Goal: Find specific page/section: Find specific page/section

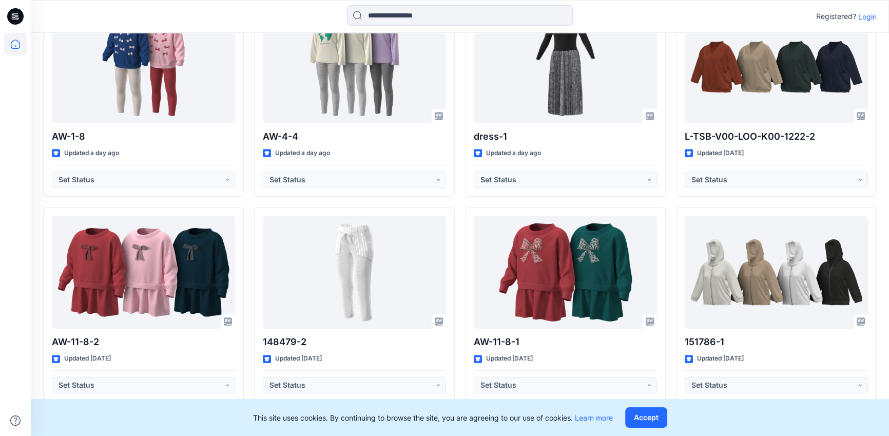
scroll to position [715, 0]
click at [11, 45] on icon at bounding box center [15, 44] width 9 height 9
click at [15, 46] on icon at bounding box center [15, 46] width 1 height 2
click at [22, 50] on icon at bounding box center [15, 44] width 23 height 23
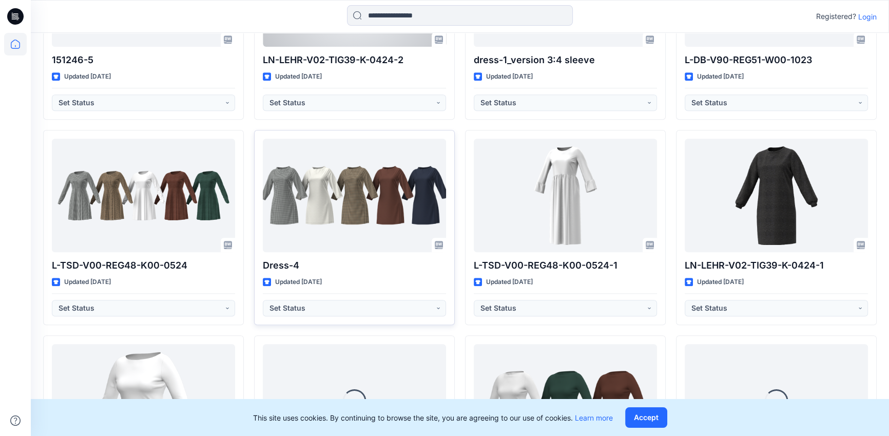
scroll to position [1122, 0]
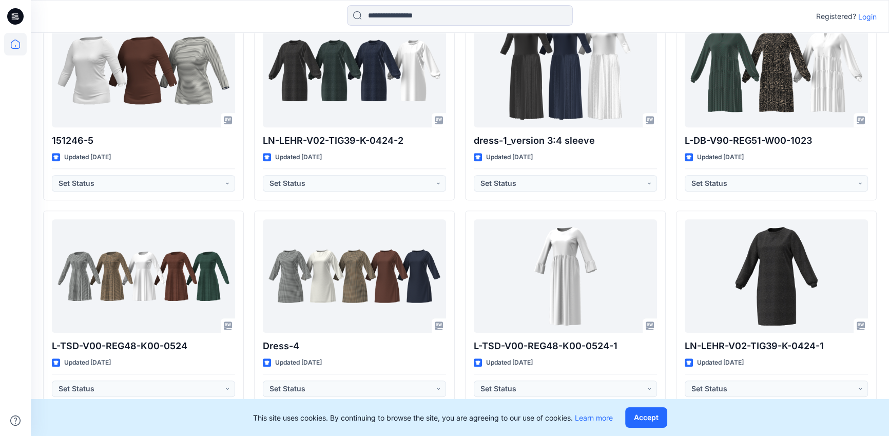
click at [871, 18] on p "Login" at bounding box center [867, 16] width 18 height 11
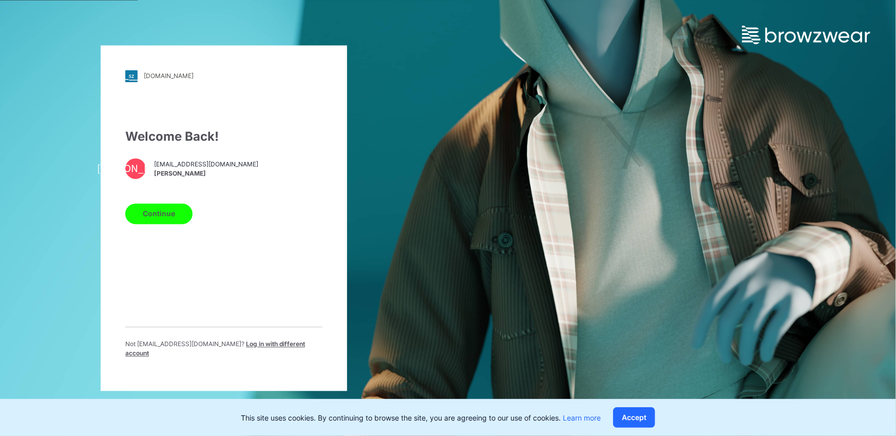
click at [169, 209] on button "Continue" at bounding box center [158, 213] width 67 height 21
click at [172, 212] on button "Continue" at bounding box center [158, 213] width 67 height 21
click at [176, 223] on button "Continue" at bounding box center [158, 213] width 67 height 21
click at [176, 222] on button "Continue" at bounding box center [158, 213] width 67 height 21
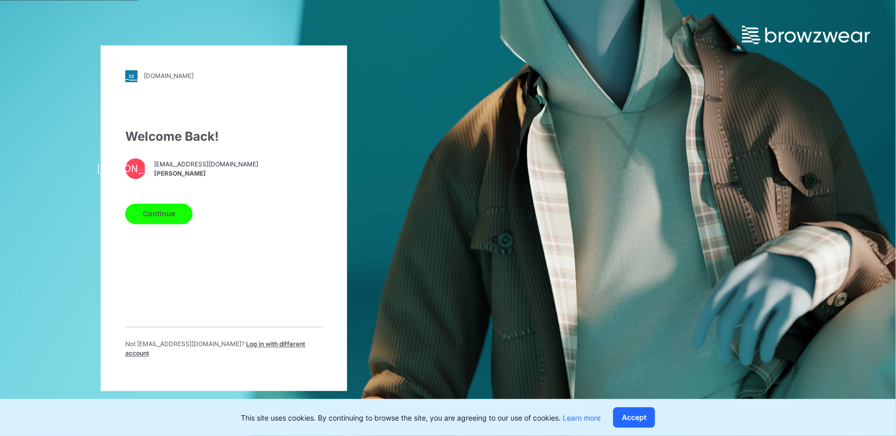
click at [354, 170] on div "[DOMAIN_NAME] Loading... Welcome Back! [PERSON_NAME] [PERSON_NAME][EMAIL_ADDRES…" at bounding box center [224, 218] width 448 height 436
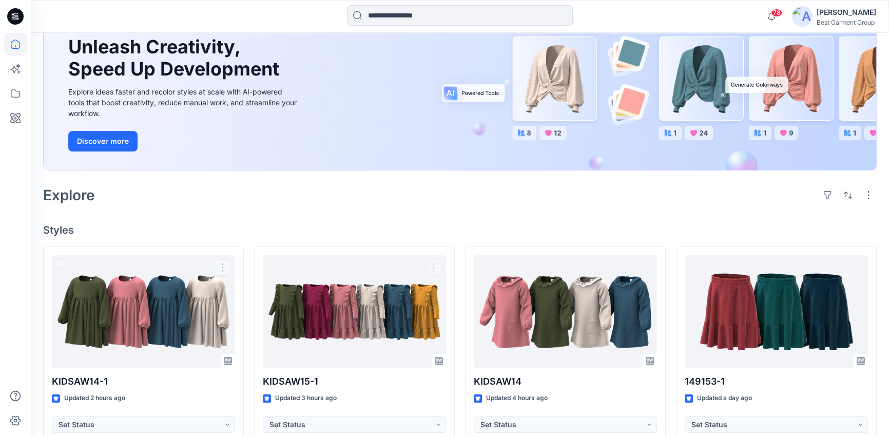
scroll to position [102, 0]
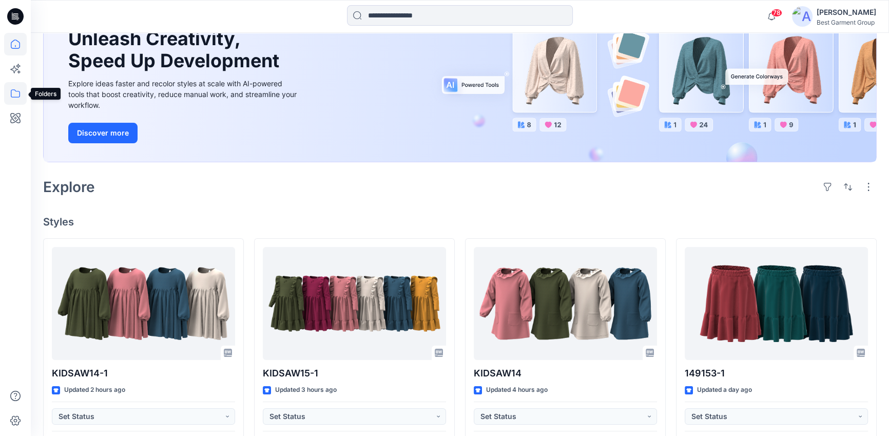
click at [18, 94] on icon at bounding box center [15, 93] width 23 height 23
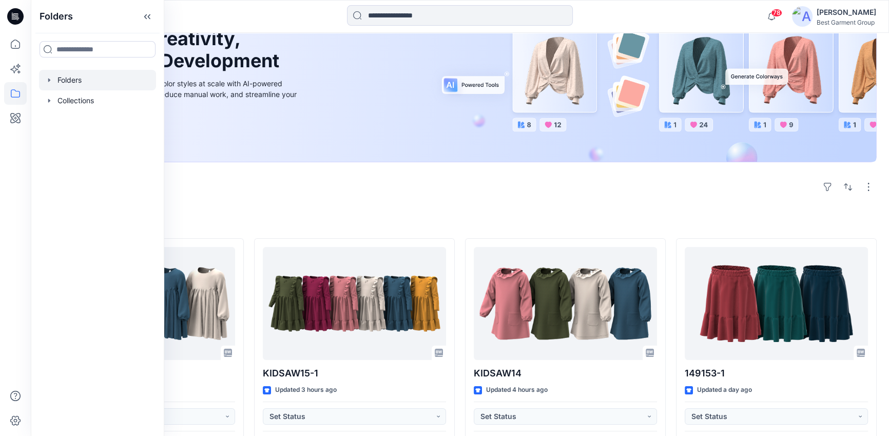
click at [55, 72] on div at bounding box center [97, 80] width 117 height 21
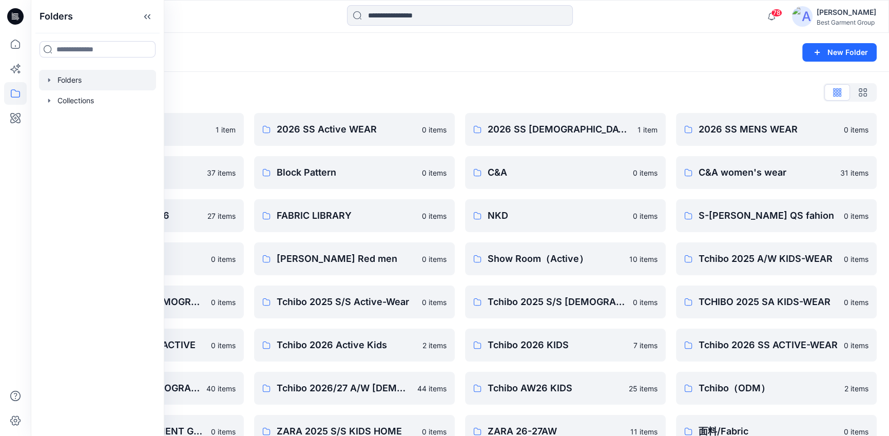
click at [414, 91] on div "Folders List" at bounding box center [460, 92] width 834 height 16
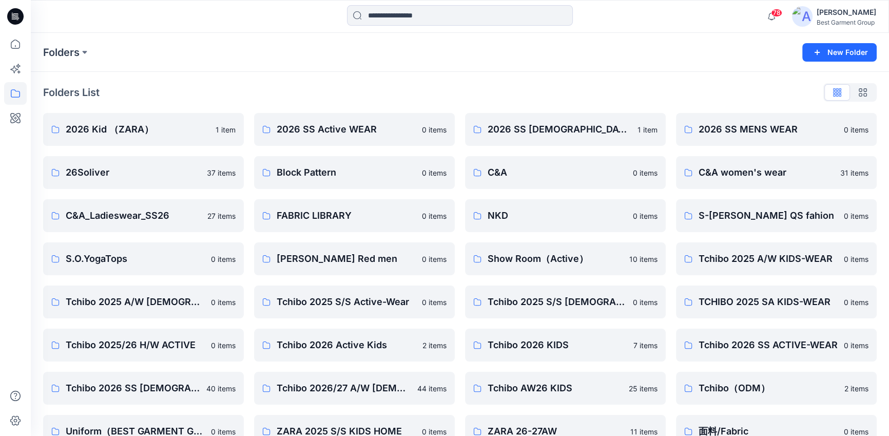
click at [814, 11] on div "丹虹 蒋 Best Garment Group" at bounding box center [834, 16] width 84 height 21
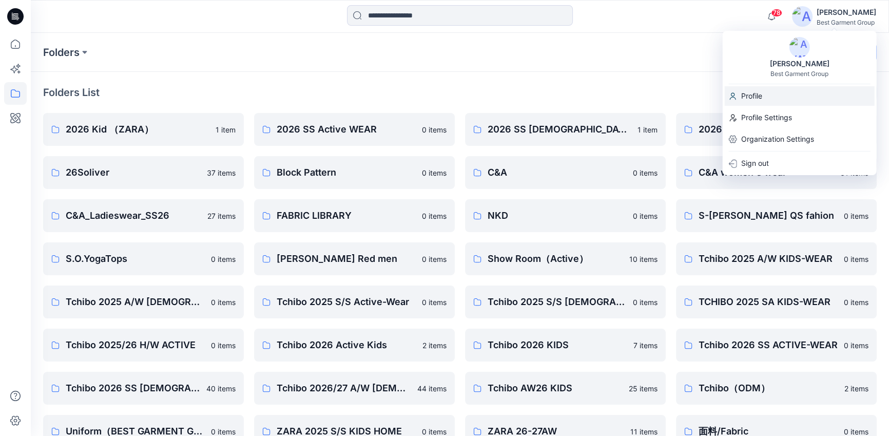
click at [765, 99] on div "Profile" at bounding box center [800, 96] width 150 height 20
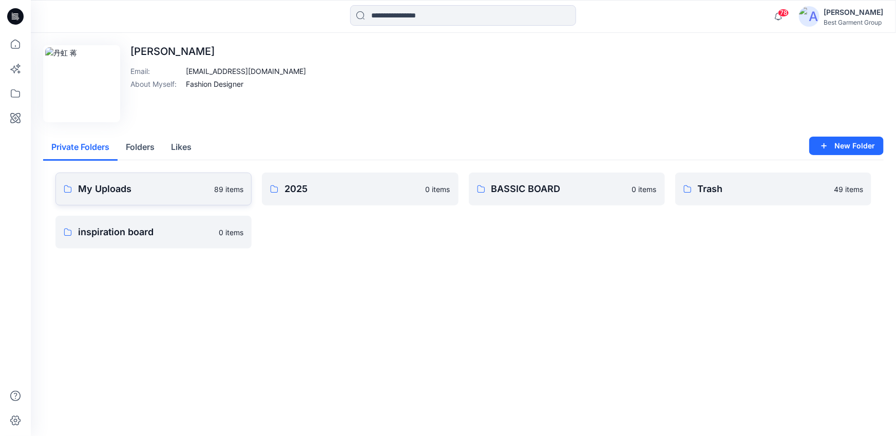
click at [206, 196] on link "My Uploads 89 items" at bounding box center [153, 188] width 196 height 33
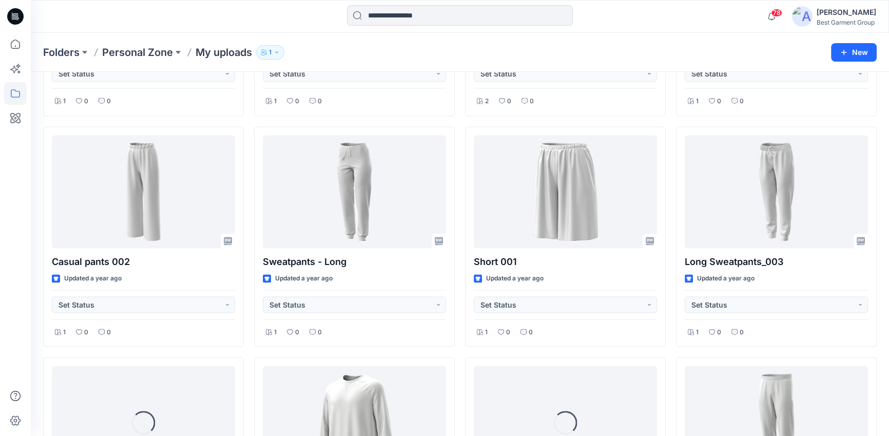
scroll to position [2432, 0]
